Goal: Use online tool/utility: Utilize a website feature to perform a specific function

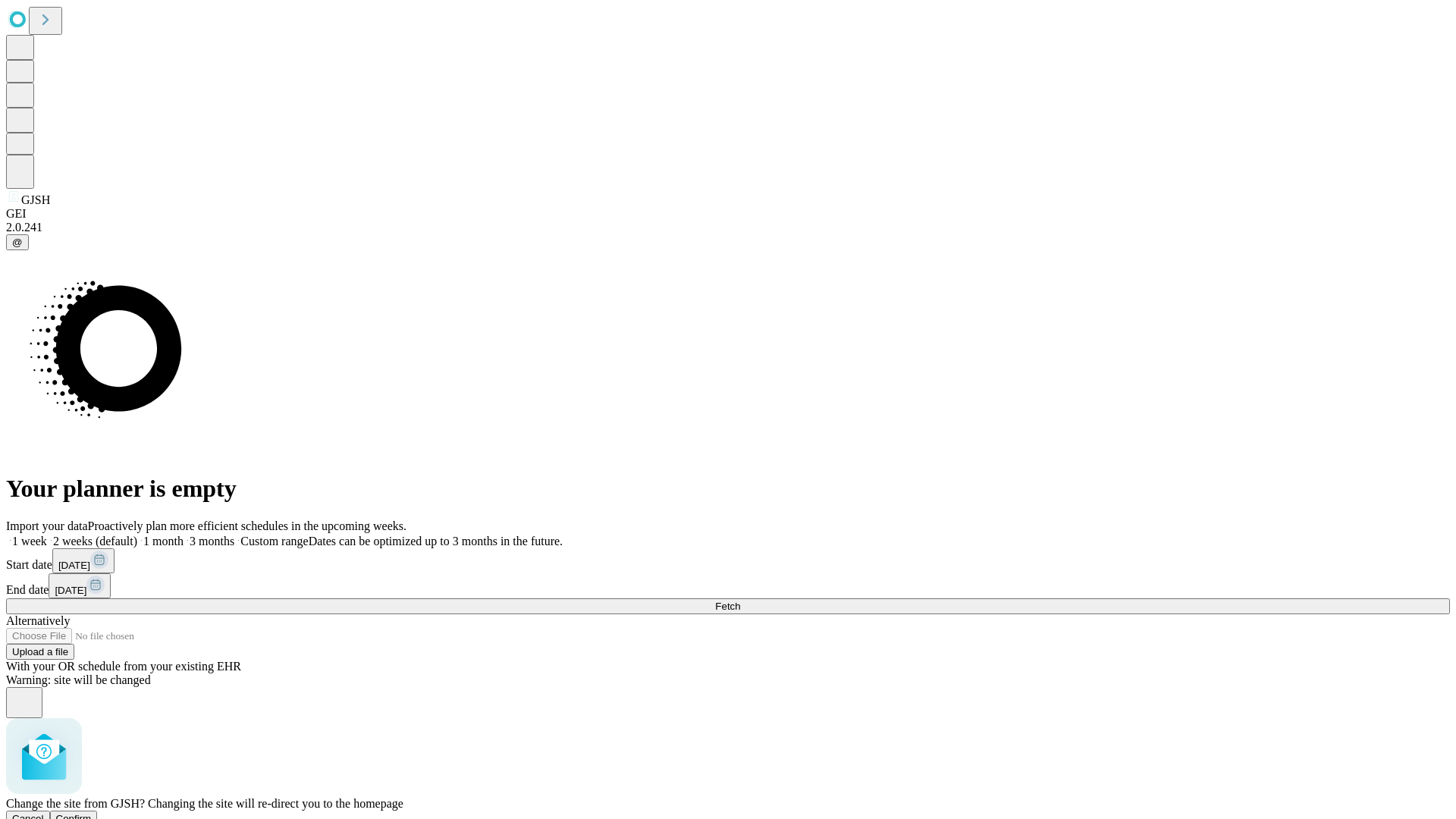
click at [92, 812] on span "Confirm" at bounding box center [73, 818] width 35 height 12
click at [137, 534] on label "2 weeks (default)" at bounding box center [92, 541] width 90 height 13
click at [740, 600] on span "Fetch" at bounding box center [727, 606] width 25 height 12
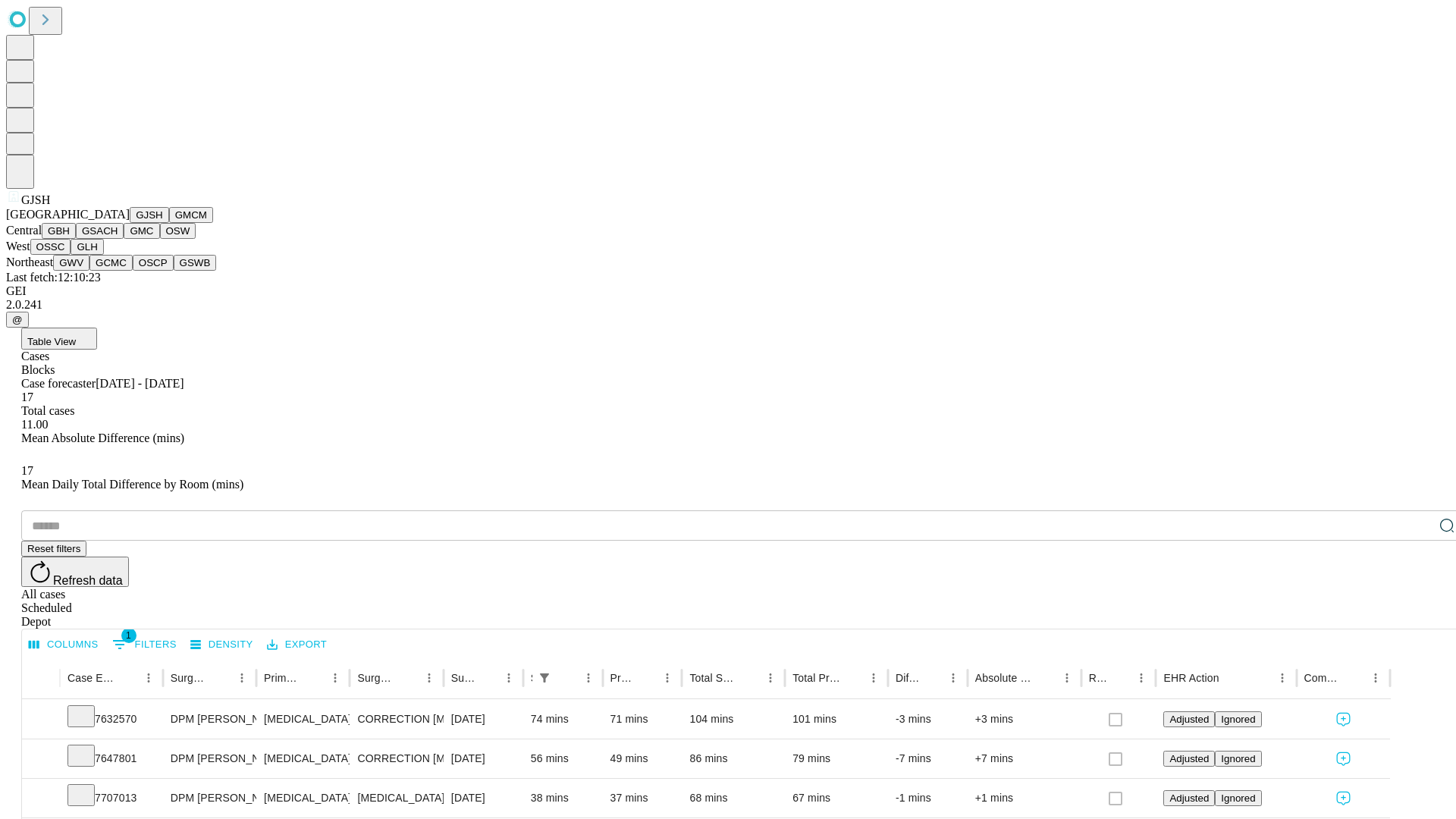
click at [169, 223] on button "GMCM" at bounding box center [191, 215] width 44 height 16
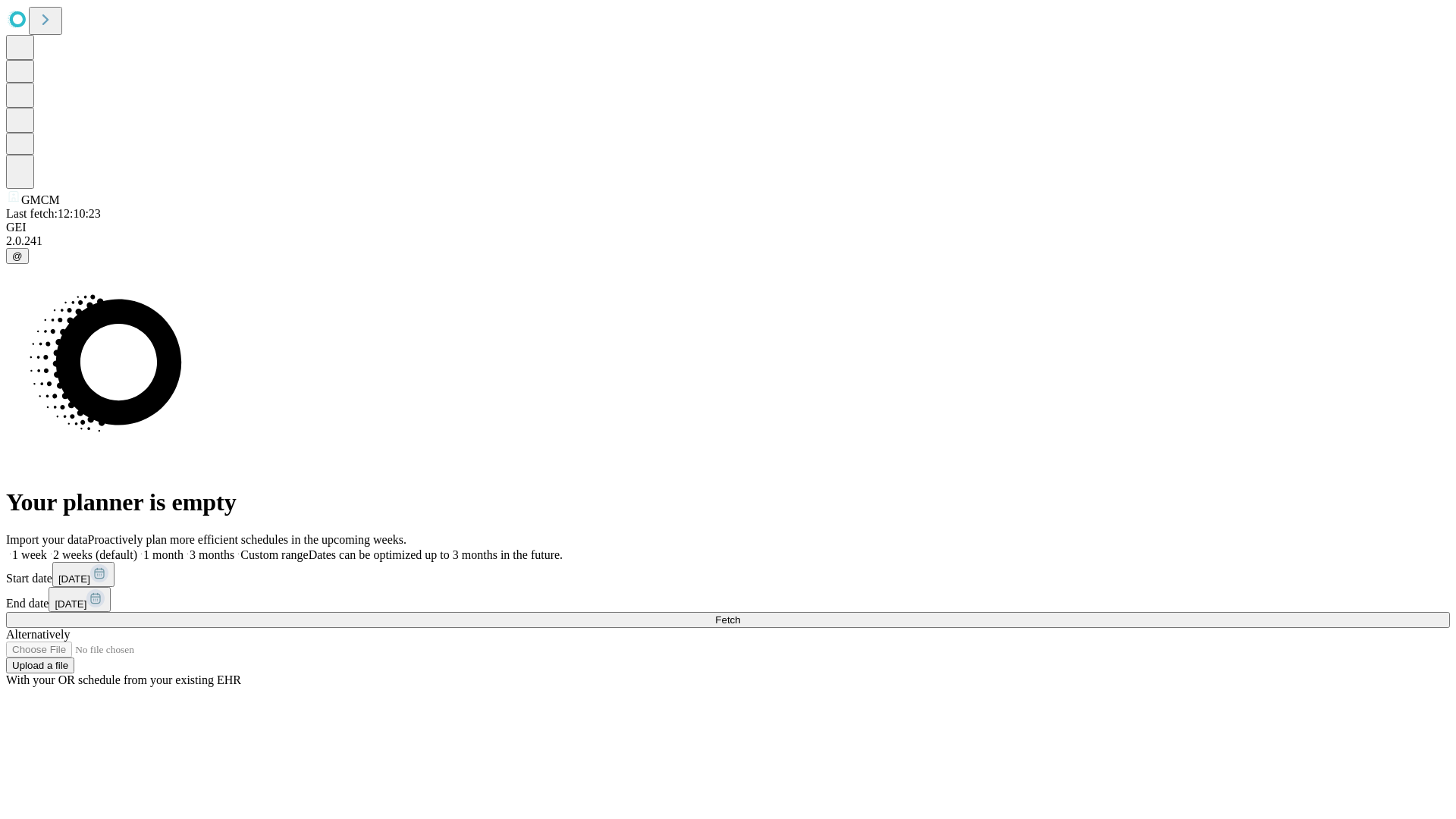
click at [137, 548] on label "2 weeks (default)" at bounding box center [92, 555] width 90 height 13
click at [740, 614] on span "Fetch" at bounding box center [727, 620] width 25 height 12
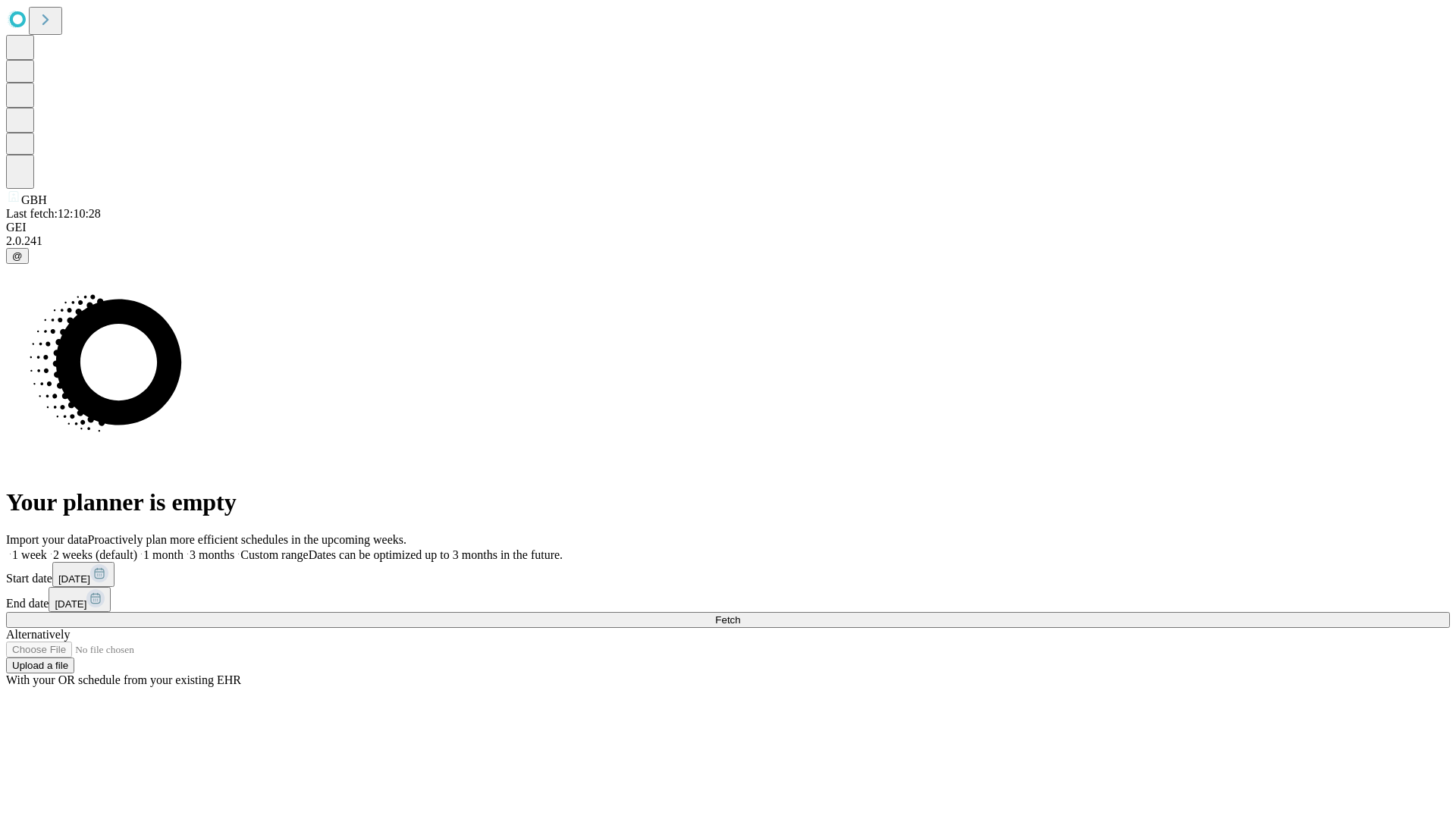
click at [137, 548] on label "2 weeks (default)" at bounding box center [92, 555] width 90 height 13
click at [740, 614] on span "Fetch" at bounding box center [727, 620] width 25 height 12
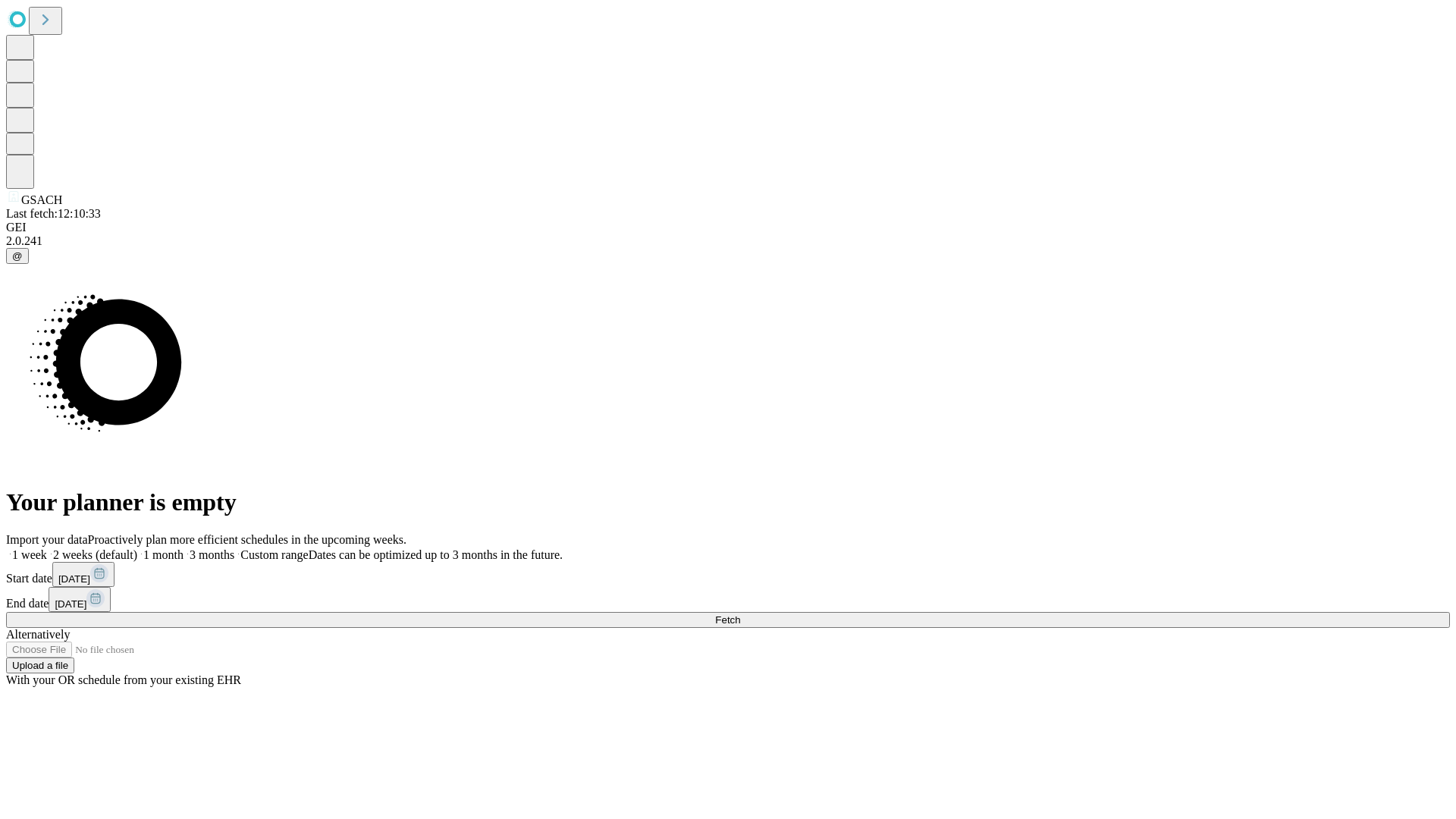
click at [137, 548] on label "2 weeks (default)" at bounding box center [92, 555] width 90 height 13
click at [740, 614] on span "Fetch" at bounding box center [727, 620] width 25 height 12
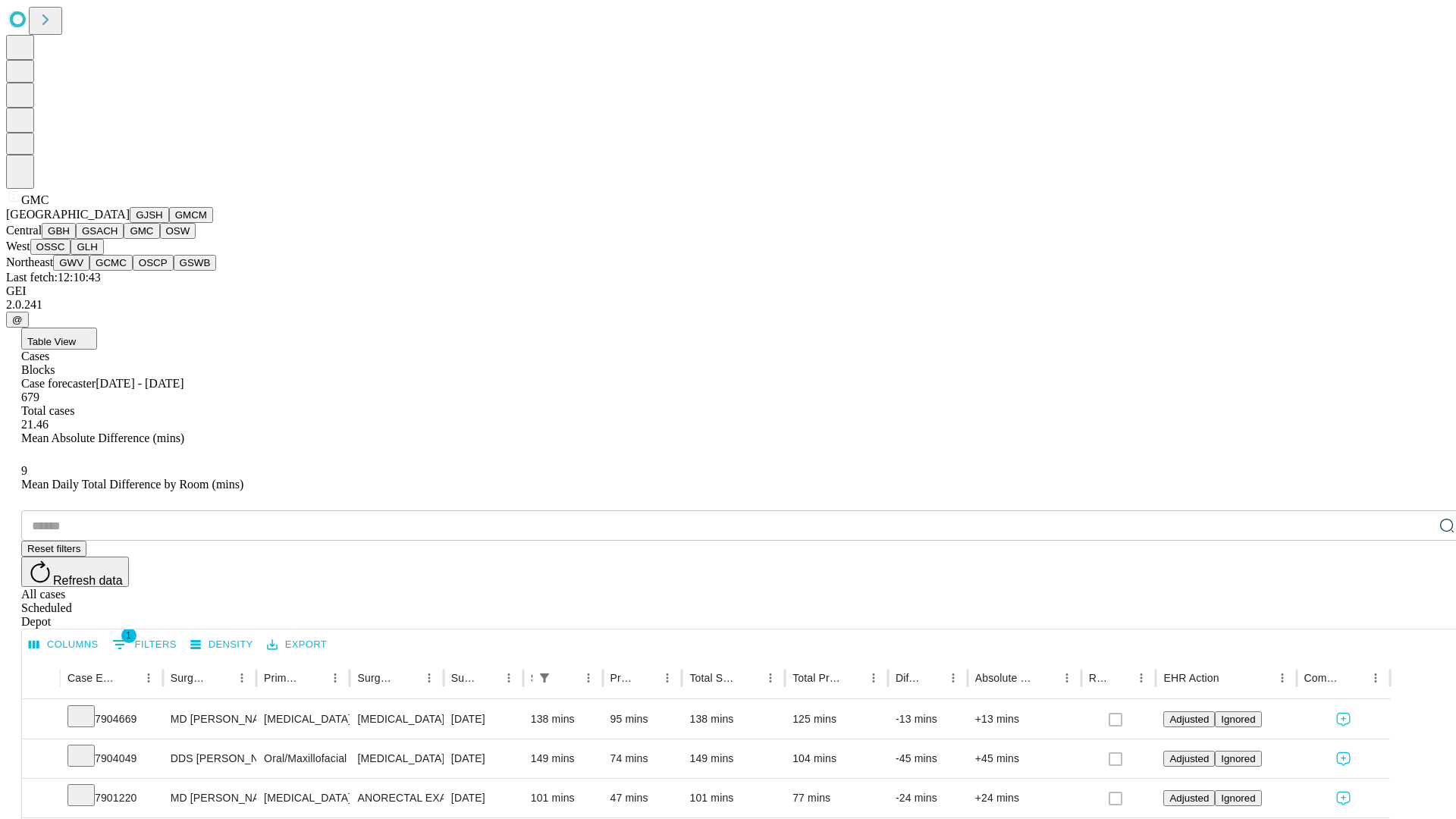
click at [160, 238] on button "OSW" at bounding box center [179, 230] width 36 height 16
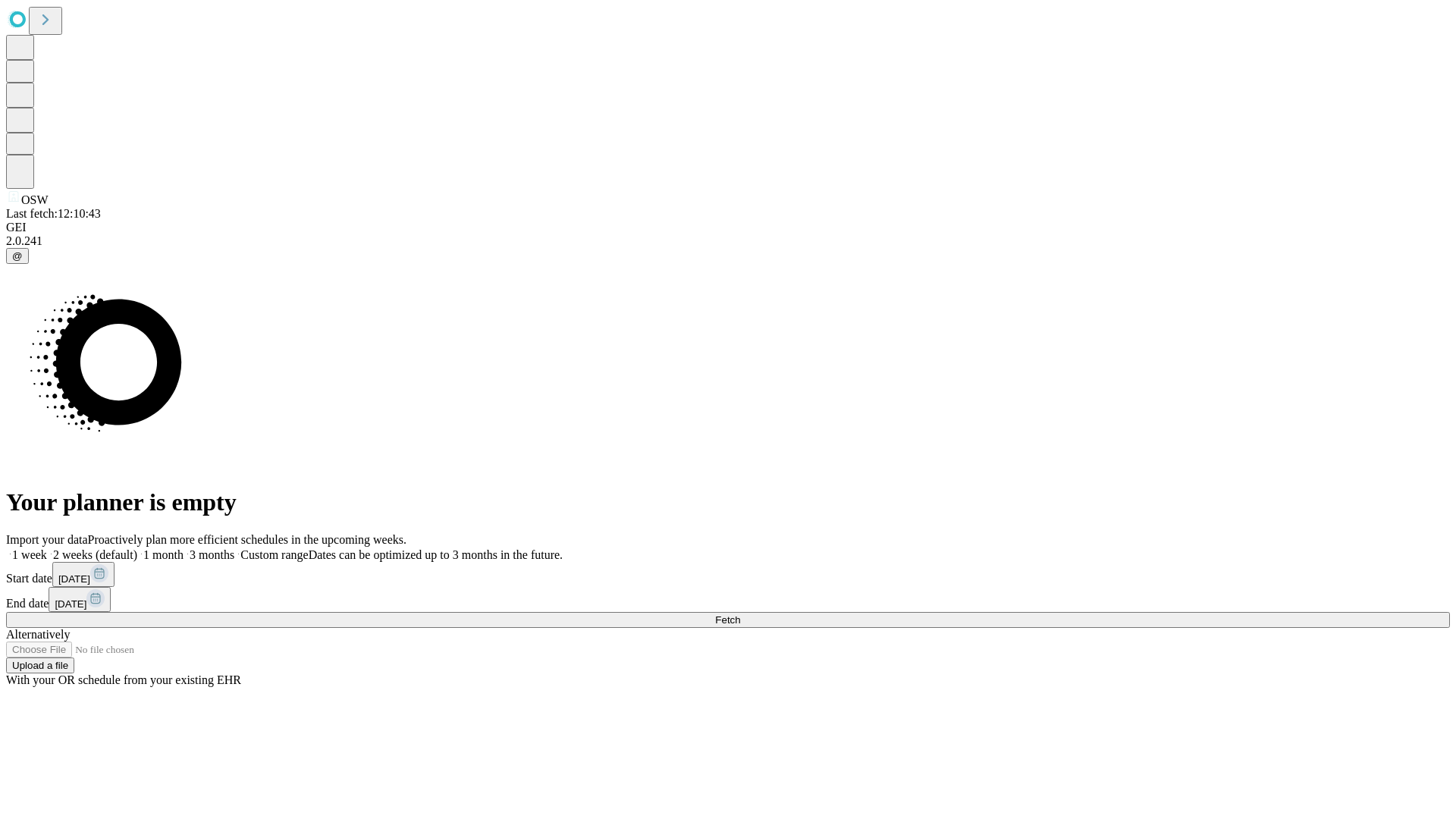
click at [137, 548] on label "2 weeks (default)" at bounding box center [92, 555] width 90 height 13
click at [740, 614] on span "Fetch" at bounding box center [727, 620] width 25 height 12
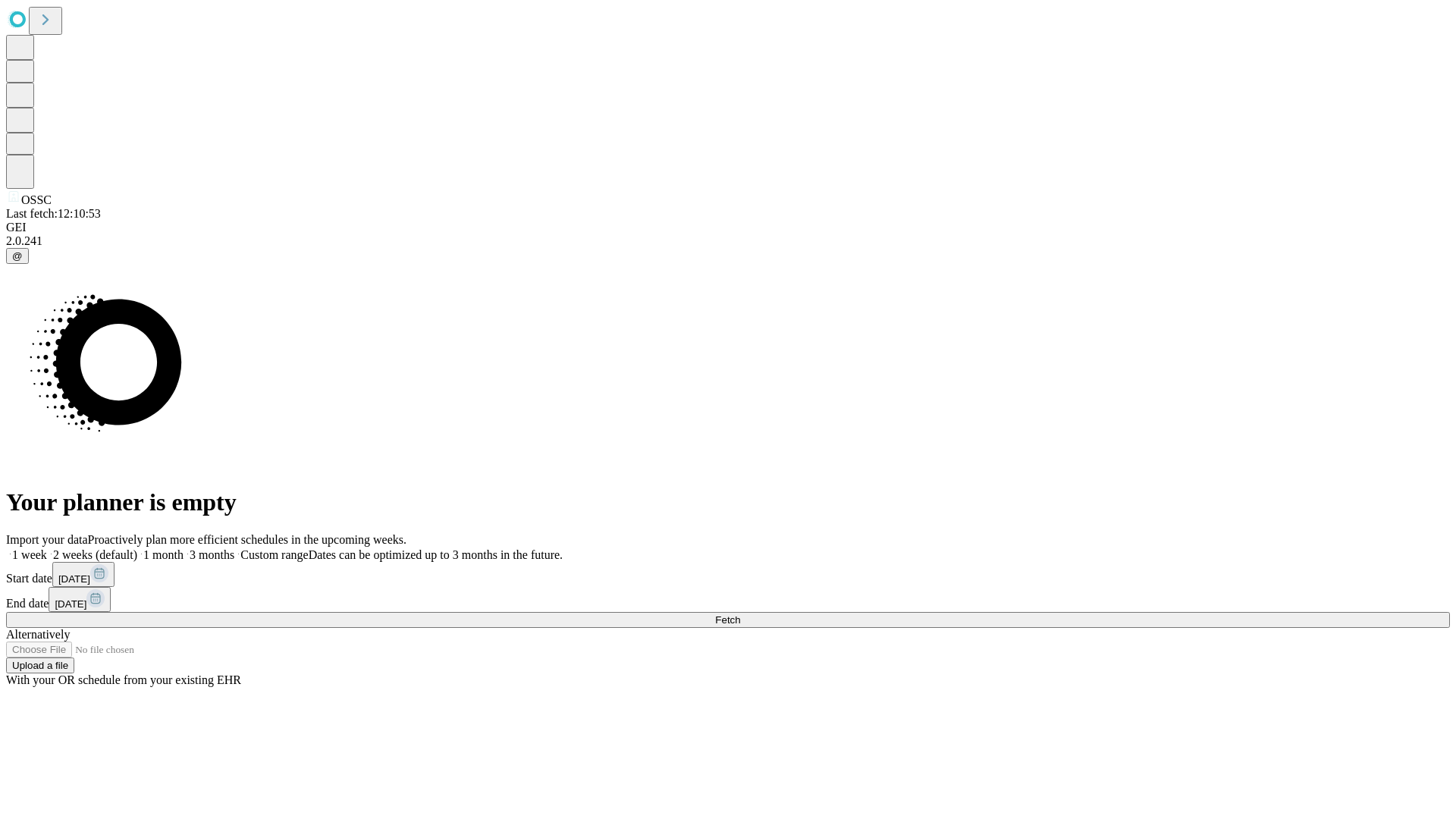
click at [137, 548] on label "2 weeks (default)" at bounding box center [92, 555] width 90 height 13
click at [740, 614] on span "Fetch" at bounding box center [727, 620] width 25 height 12
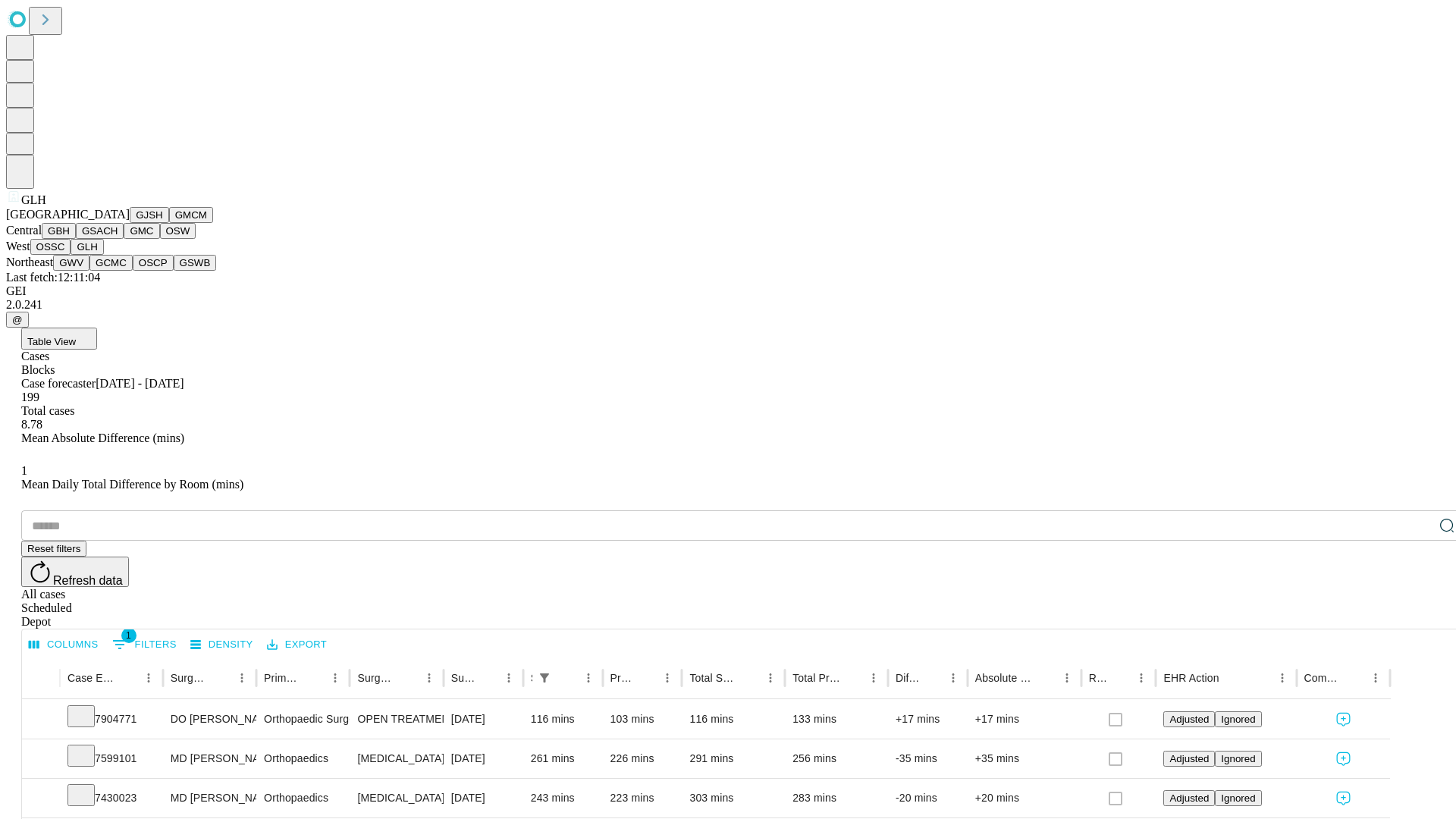
click at [90, 271] on button "GWV" at bounding box center [72, 262] width 36 height 16
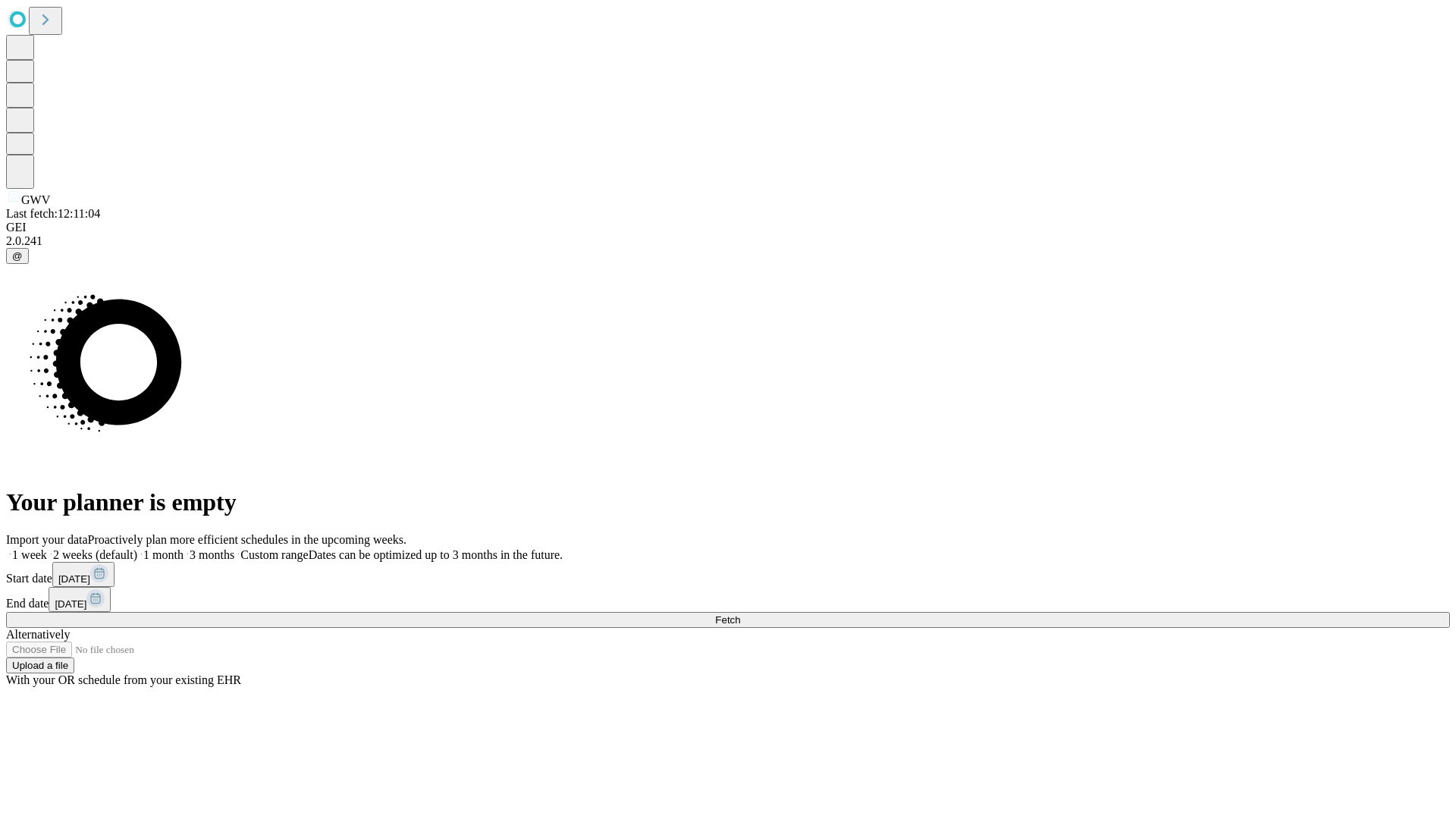
click at [137, 548] on label "2 weeks (default)" at bounding box center [92, 555] width 90 height 13
click at [740, 614] on span "Fetch" at bounding box center [727, 620] width 25 height 12
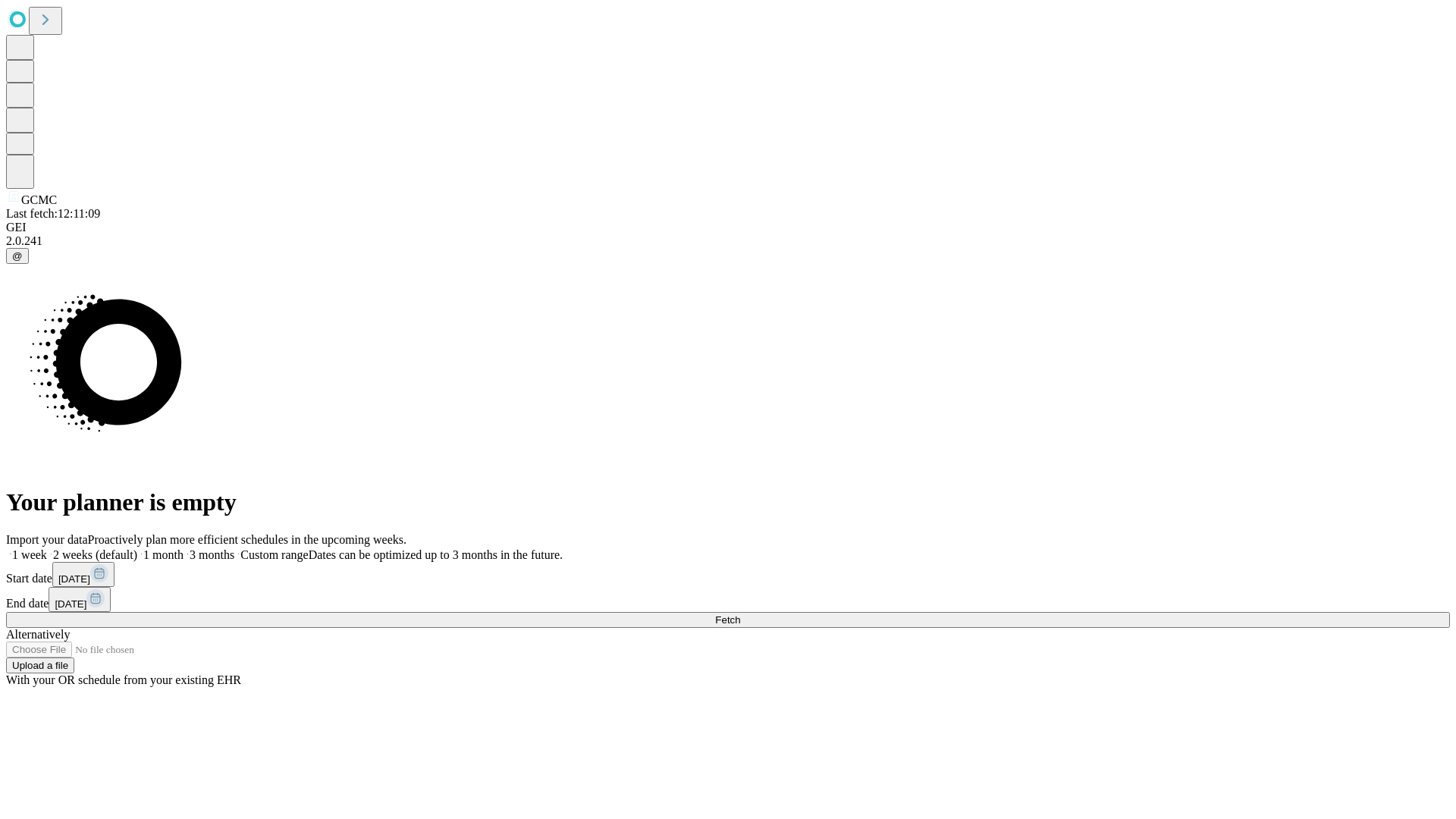
click at [137, 548] on label "2 weeks (default)" at bounding box center [92, 555] width 90 height 13
click at [740, 614] on span "Fetch" at bounding box center [727, 620] width 25 height 12
